Goal: Information Seeking & Learning: Find specific fact

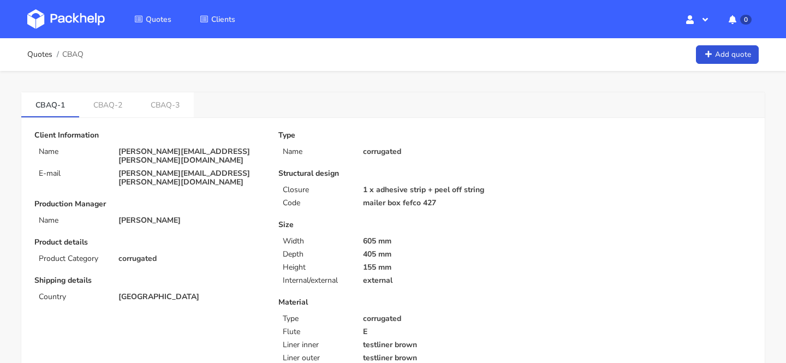
click at [81, 53] on span "CBAQ" at bounding box center [72, 54] width 21 height 9
click at [76, 52] on span "CBAQ" at bounding box center [72, 54] width 21 height 9
click at [76, 53] on span "CBAQ" at bounding box center [72, 54] width 21 height 9
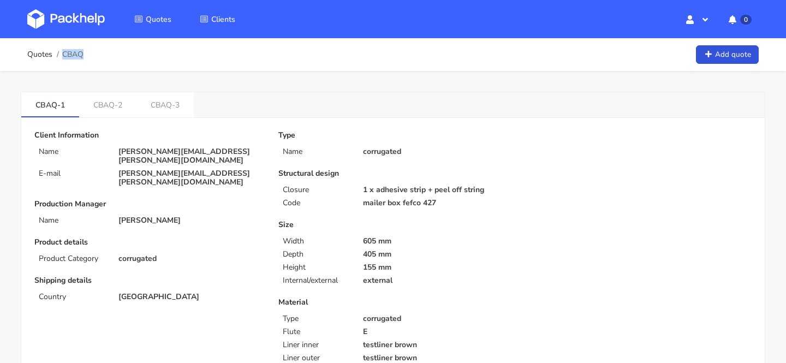
copy div "CBAQ"
click at [176, 111] on link "CBAQ-3" at bounding box center [164, 104] width 57 height 24
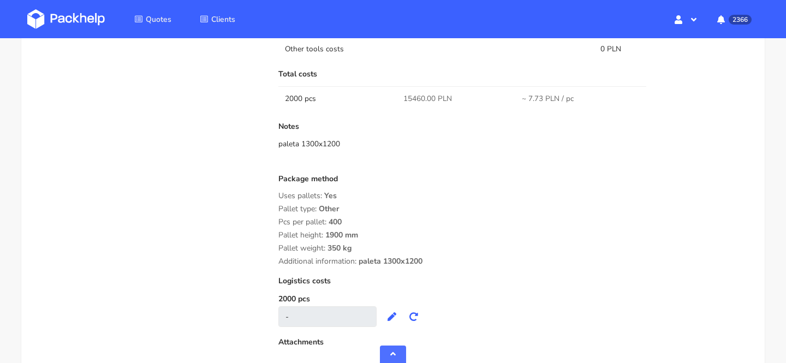
scroll to position [870, 0]
click at [416, 97] on span "15460.00 PLN" at bounding box center [427, 100] width 49 height 11
copy span "15460.00"
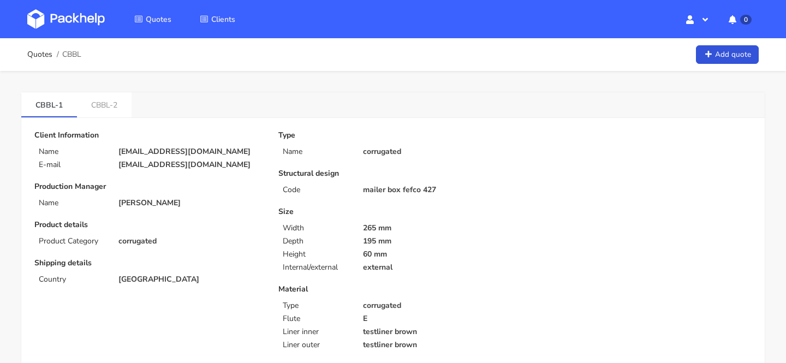
click at [184, 149] on p "[EMAIL_ADDRESS][DOMAIN_NAME]" at bounding box center [190, 151] width 145 height 9
copy div "[EMAIL_ADDRESS][DOMAIN_NAME]"
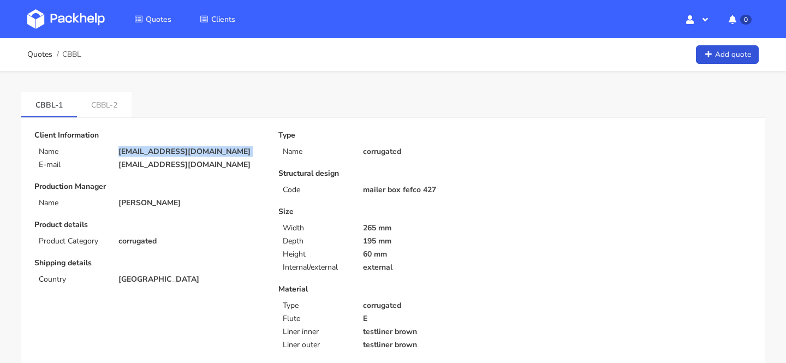
copy div "[EMAIL_ADDRESS][DOMAIN_NAME]"
click at [70, 53] on span "CBBL" at bounding box center [71, 54] width 19 height 9
copy span "CBBL"
click at [156, 149] on p "[EMAIL_ADDRESS][DOMAIN_NAME]" at bounding box center [190, 151] width 145 height 9
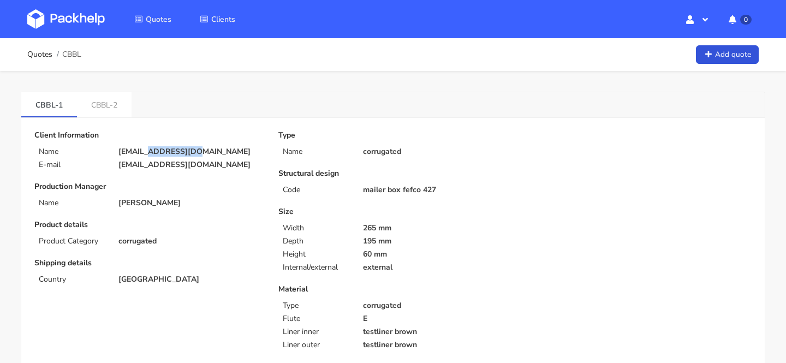
click at [156, 149] on p "[EMAIL_ADDRESS][DOMAIN_NAME]" at bounding box center [190, 151] width 145 height 9
copy div "[EMAIL_ADDRESS][DOMAIN_NAME]"
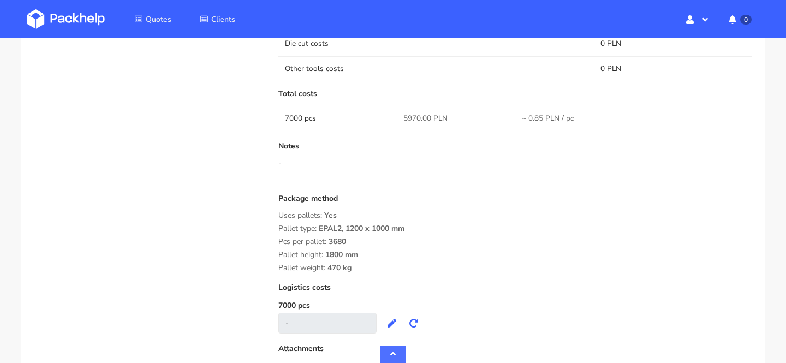
scroll to position [752, 0]
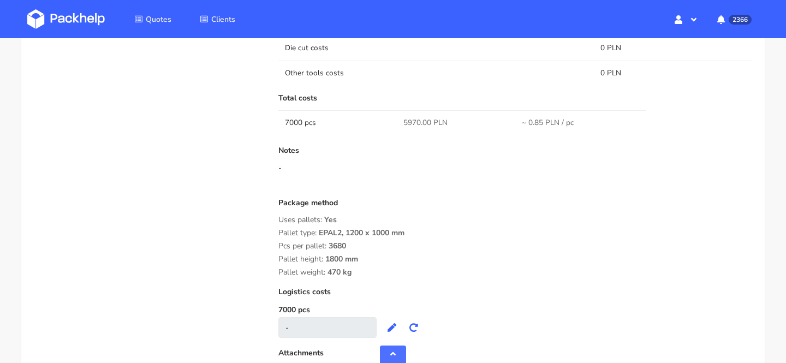
click at [415, 123] on span "5970.00 PLN" at bounding box center [425, 122] width 44 height 11
copy span "5970.00"
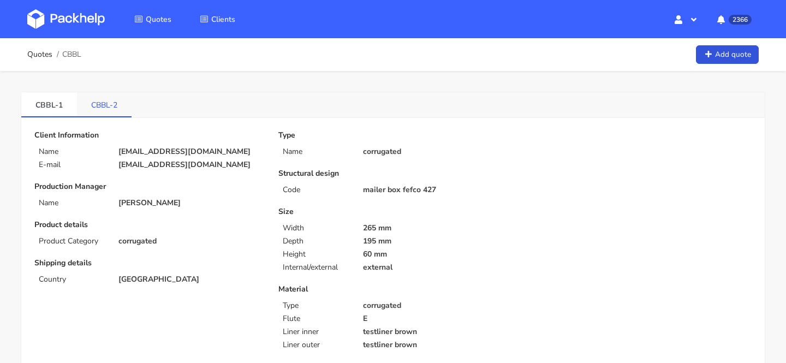
click at [104, 105] on link "CBBL-2" at bounding box center [104, 104] width 55 height 24
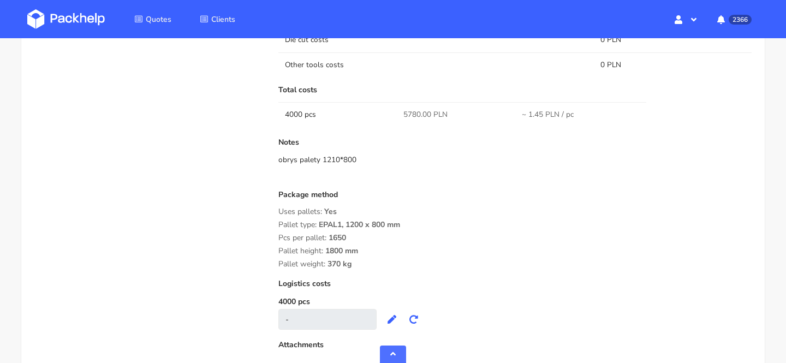
scroll to position [761, 0]
click at [410, 112] on span "5780.00 PLN" at bounding box center [425, 114] width 44 height 11
copy span "5780.00"
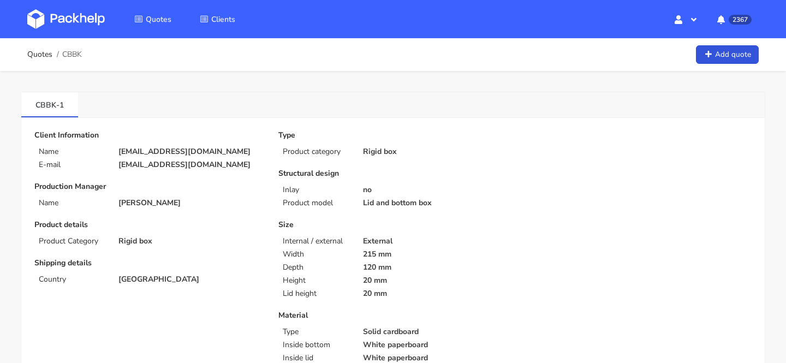
click at [144, 151] on p "[EMAIL_ADDRESS][DOMAIN_NAME]" at bounding box center [190, 151] width 145 height 9
click at [144, 151] on p "timursic1@gmail.com" at bounding box center [190, 151] width 145 height 9
copy div "timursic1@gmail.com"
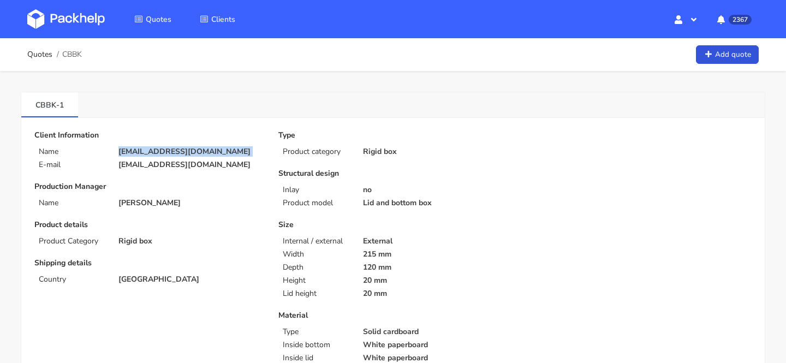
copy div "timursic1@gmail.com"
click at [63, 50] on span "CBBK" at bounding box center [72, 54] width 20 height 9
copy span "CBBK"
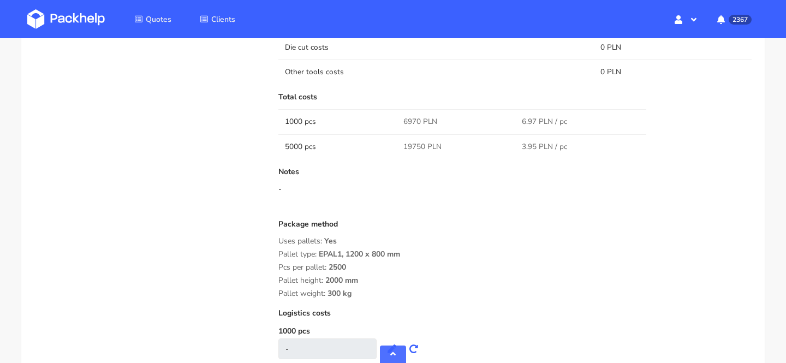
scroll to position [970, 0]
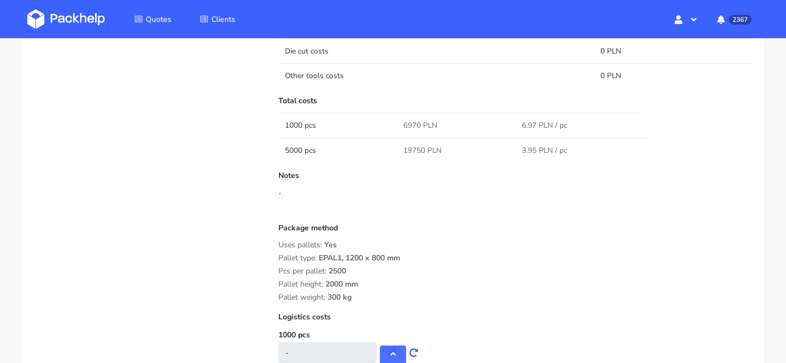
click at [408, 126] on span "6970 PLN" at bounding box center [420, 125] width 34 height 11
copy span "6970"
click at [409, 142] on td "19750 PLN" at bounding box center [456, 150] width 118 height 25
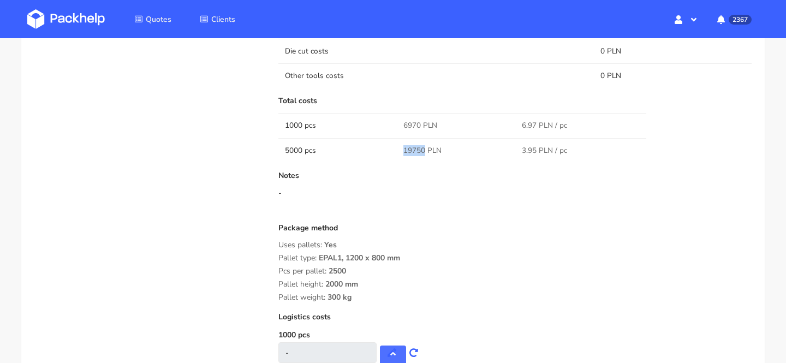
copy span "19750"
